Goal: Complete application form

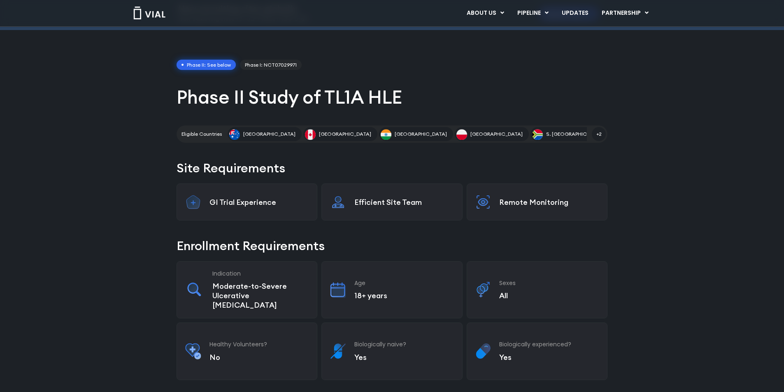
scroll to position [41, 0]
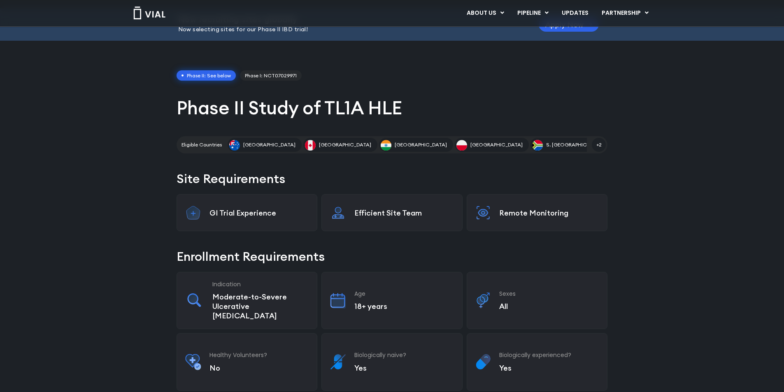
click at [251, 145] on span "Australia" at bounding box center [269, 144] width 52 height 7
click at [258, 299] on p "Moderate-to-Severe Ulcerative Colitis" at bounding box center [260, 306] width 96 height 28
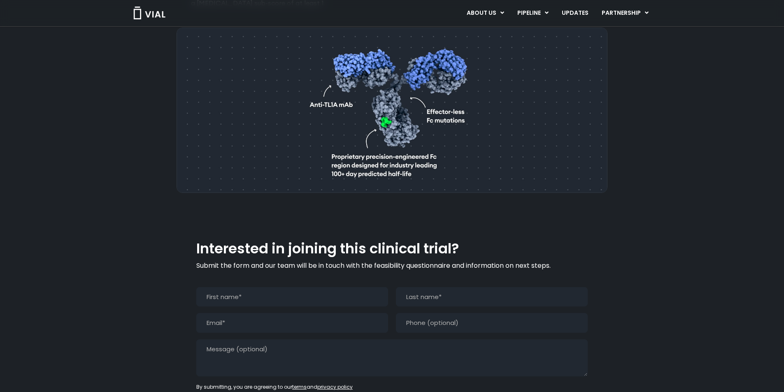
scroll to position [700, 0]
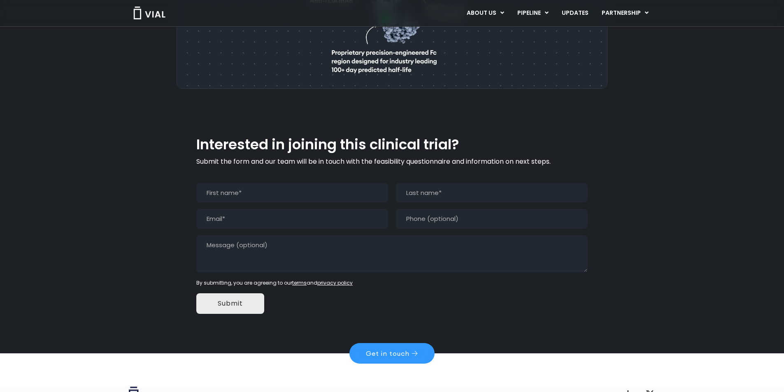
click at [269, 183] on input "First" at bounding box center [292, 193] width 192 height 20
type input "elizabeth"
type input "m"
type input "mwangi"
click at [284, 209] on input "Email (Required)" at bounding box center [292, 219] width 192 height 20
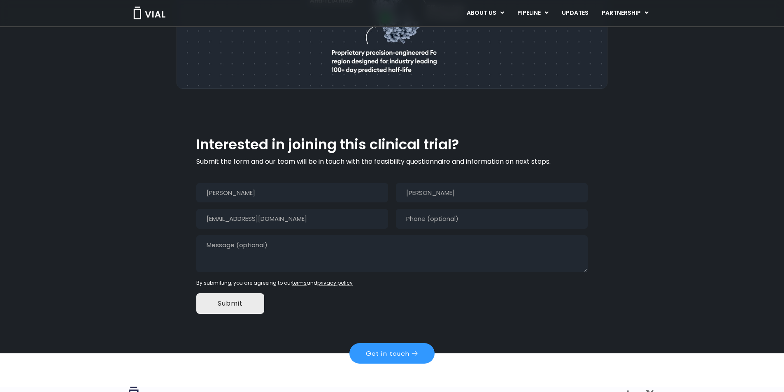
type input "lazolasob@gmail.com"
type input "(___) ___-____"
click at [444, 183] on input "mwangi" at bounding box center [492, 193] width 192 height 20
click at [321, 235] on textarea "Message" at bounding box center [391, 253] width 391 height 37
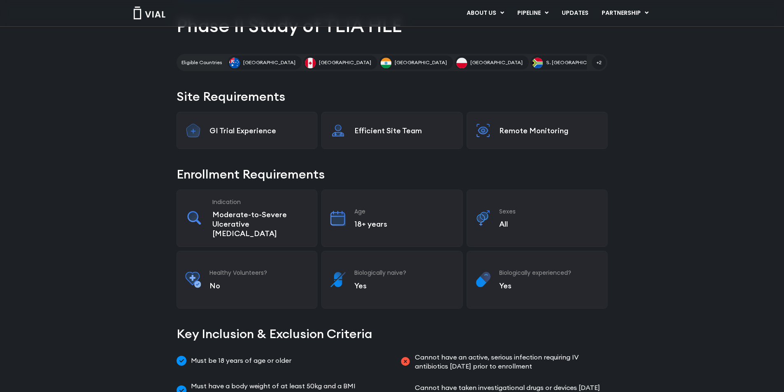
scroll to position [0, 0]
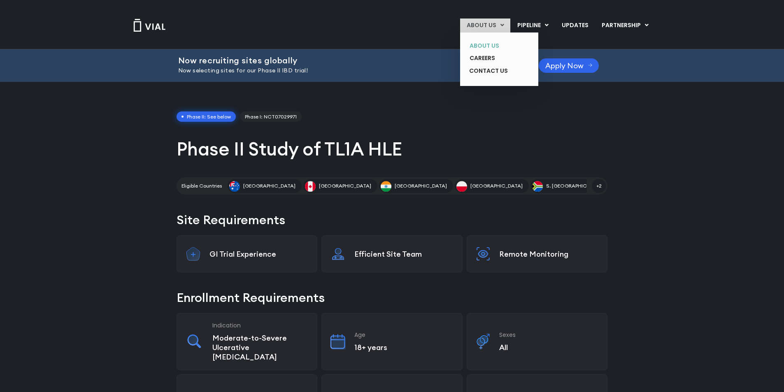
click at [477, 45] on link "ABOUT US" at bounding box center [493, 46] width 60 height 13
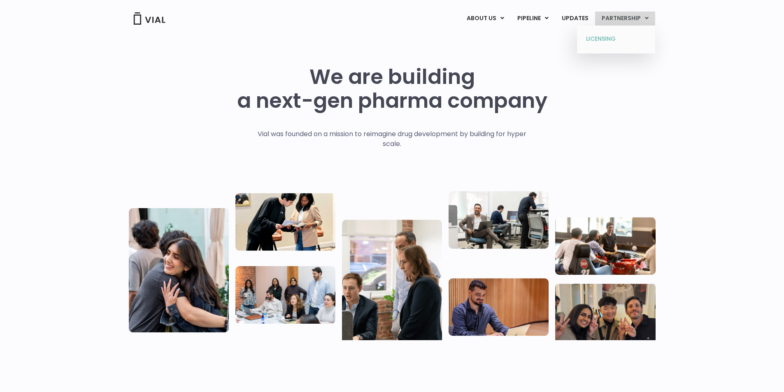
click at [609, 37] on link "LICENSING" at bounding box center [616, 39] width 72 height 13
